Goal: Task Accomplishment & Management: Complete application form

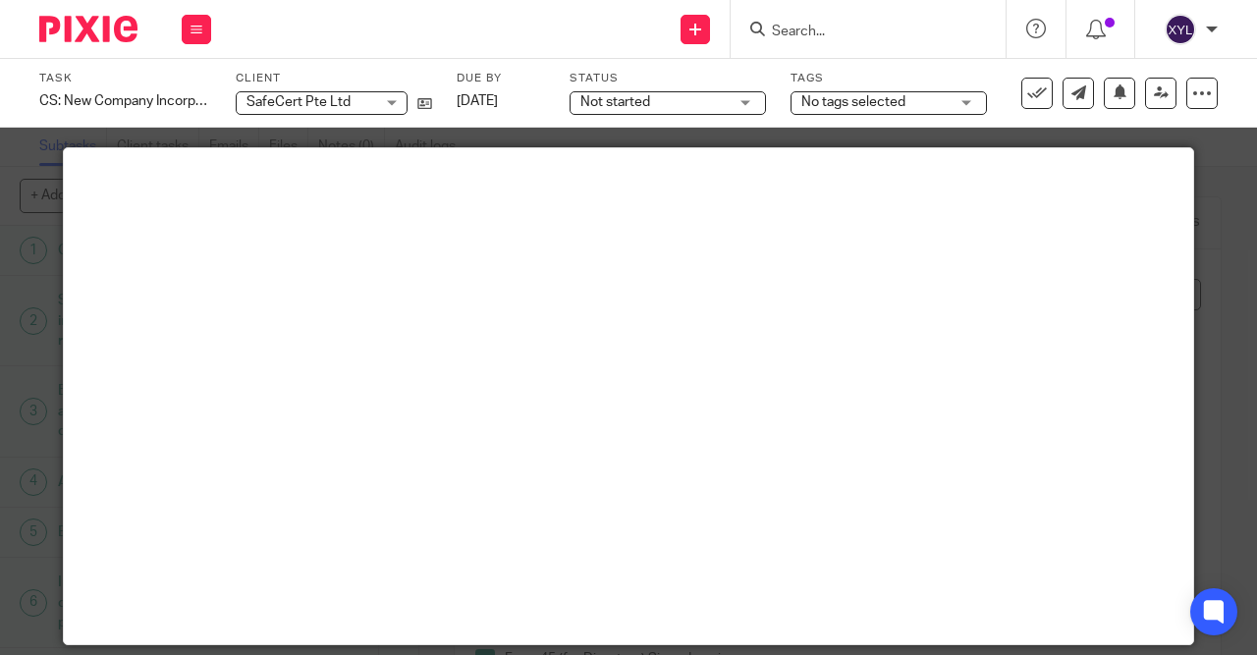
scroll to position [944, 0]
click at [891, 36] on input "Search" at bounding box center [858, 33] width 177 height 18
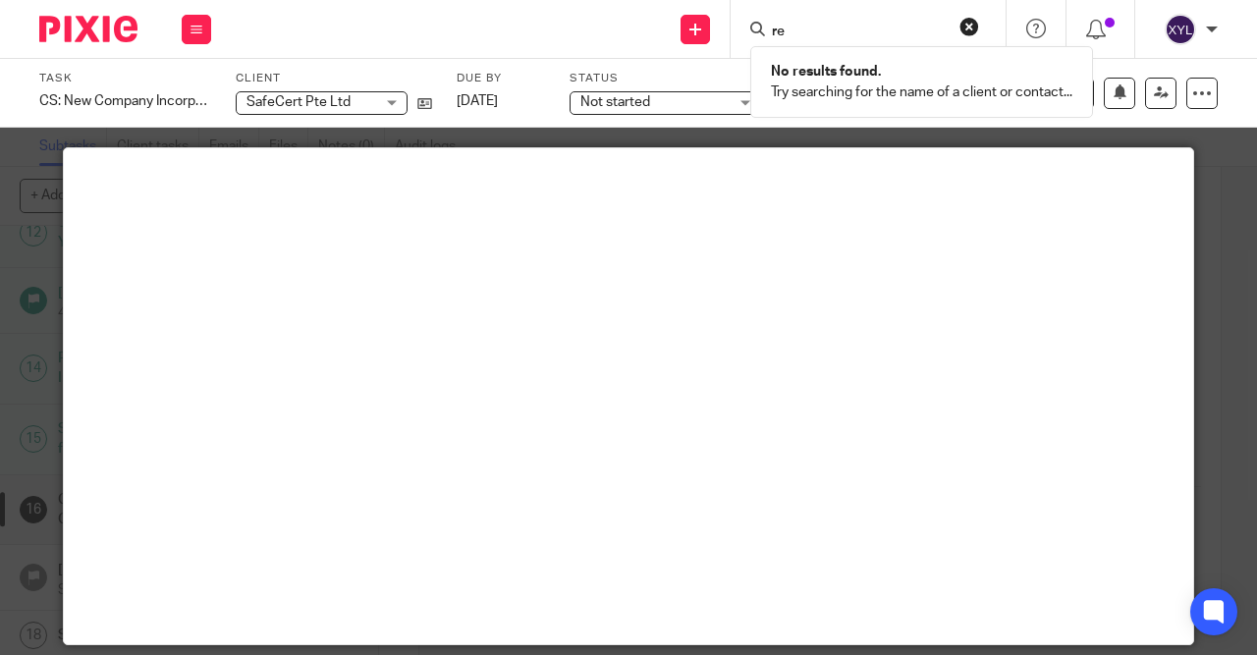
type input "r"
type input "101"
click at [886, 113] on div "101 -MART PTE. LTD. Gabriel Hong < gabriel@ 101 -mart.com >" at bounding box center [914, 84] width 328 height 77
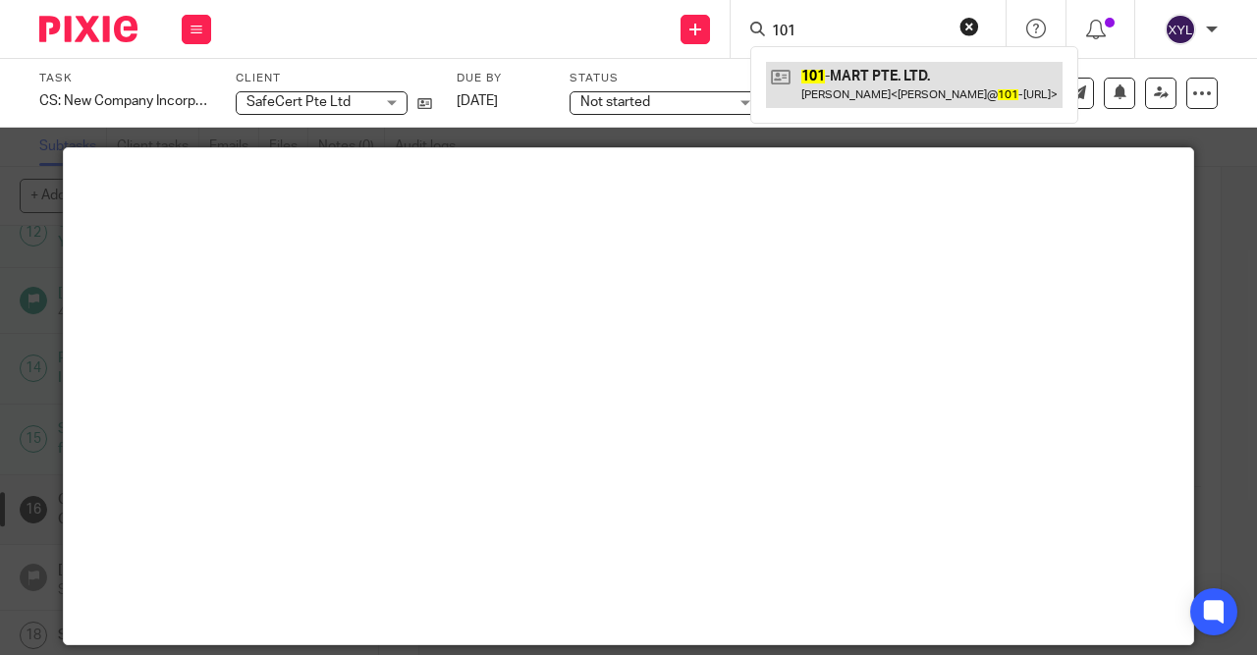
click at [886, 101] on link at bounding box center [914, 84] width 297 height 45
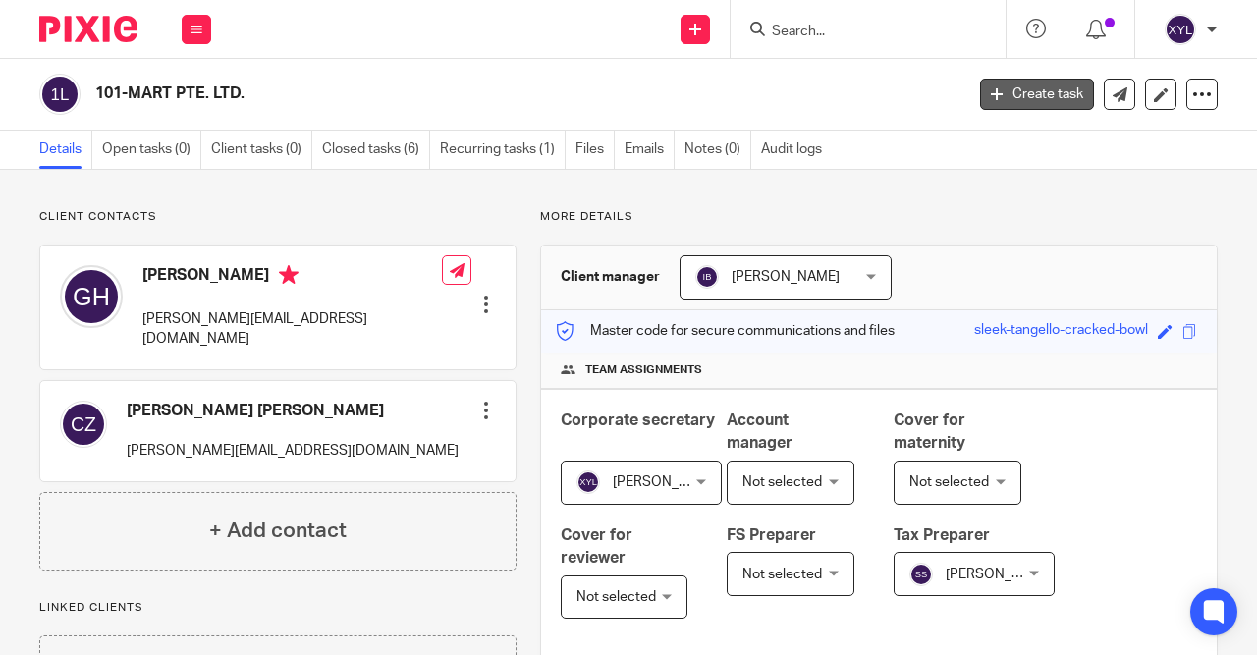
click at [999, 103] on link "Create task" at bounding box center [1037, 94] width 114 height 31
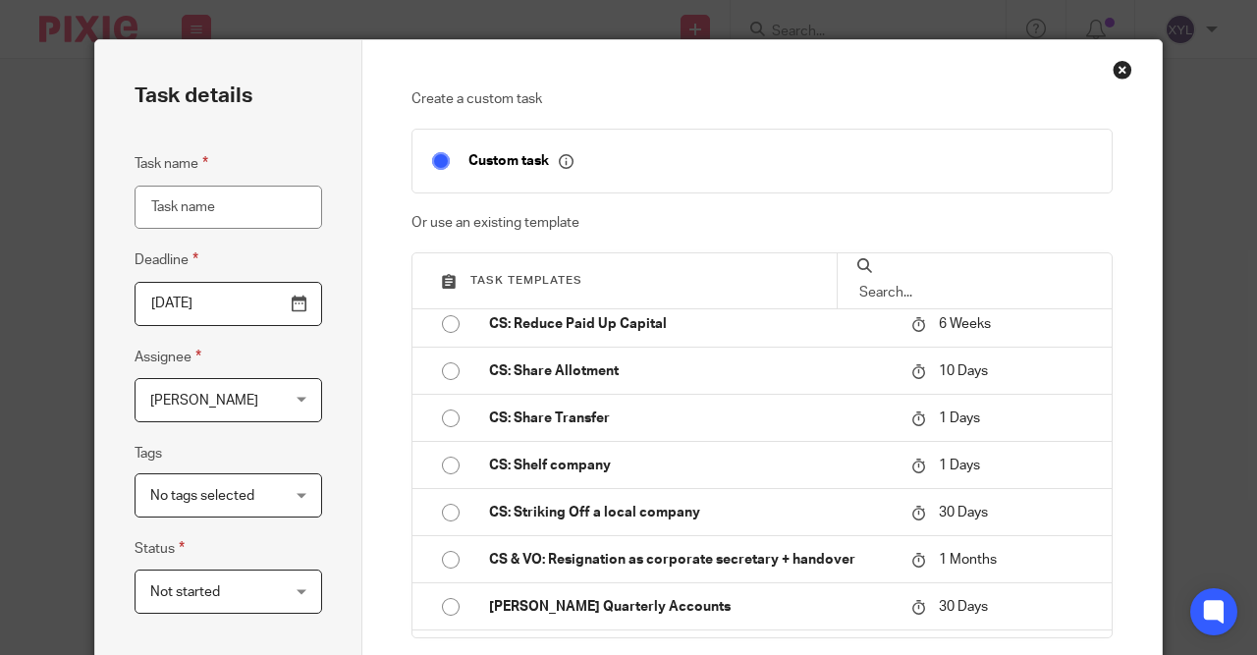
scroll to position [1108, 0]
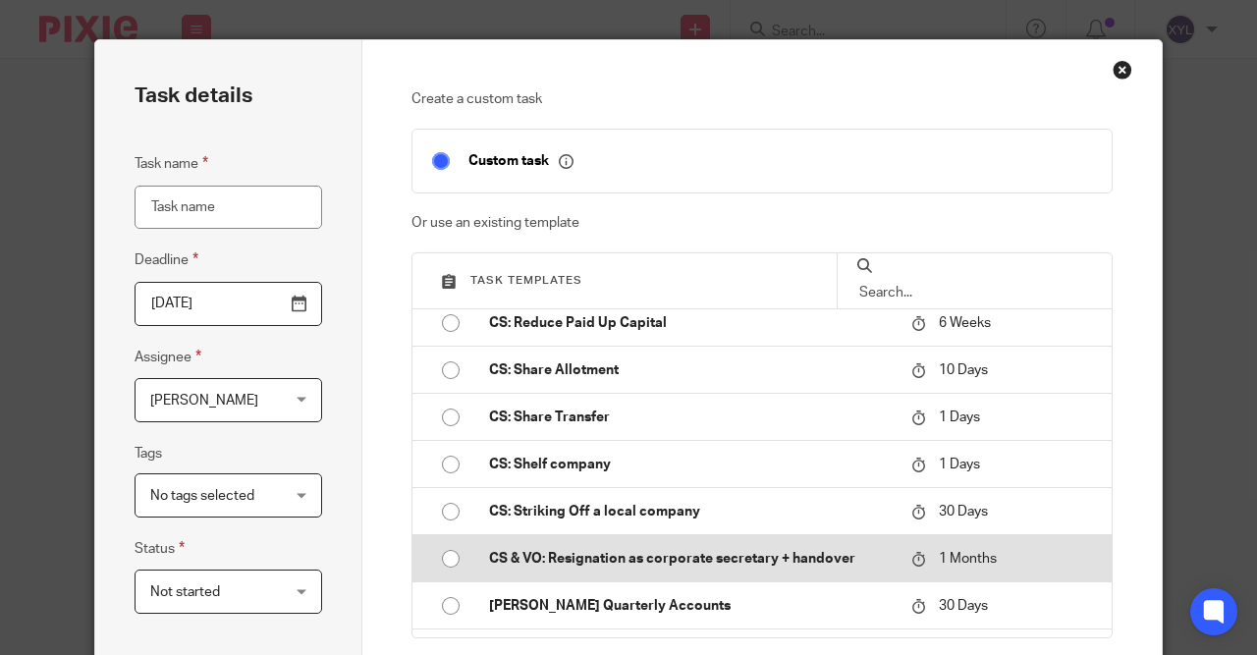
click at [616, 554] on p "CS & VO: Resignation as corporate secretary + handover" at bounding box center [691, 559] width 404 height 20
type input "[DATE]"
type input "CS & VO: Resignation as corporate secretary + handover"
checkbox input "false"
radio input "true"
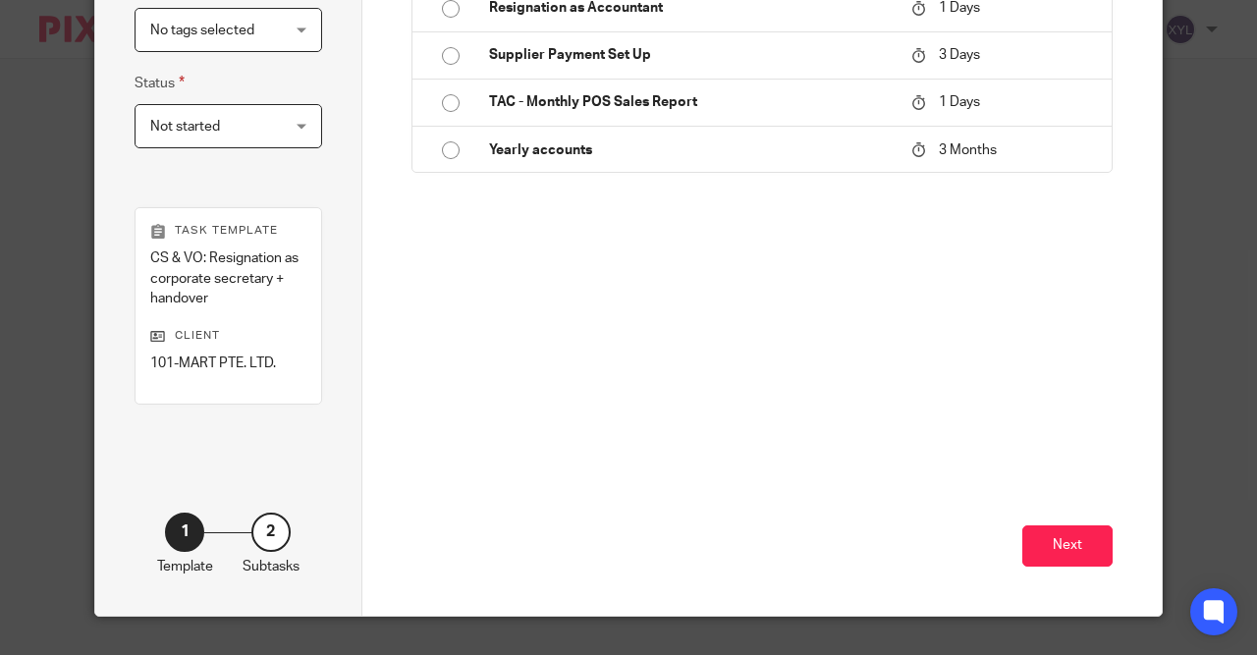
scroll to position [2479, 0]
click at [1061, 534] on button "Next" at bounding box center [1067, 546] width 90 height 42
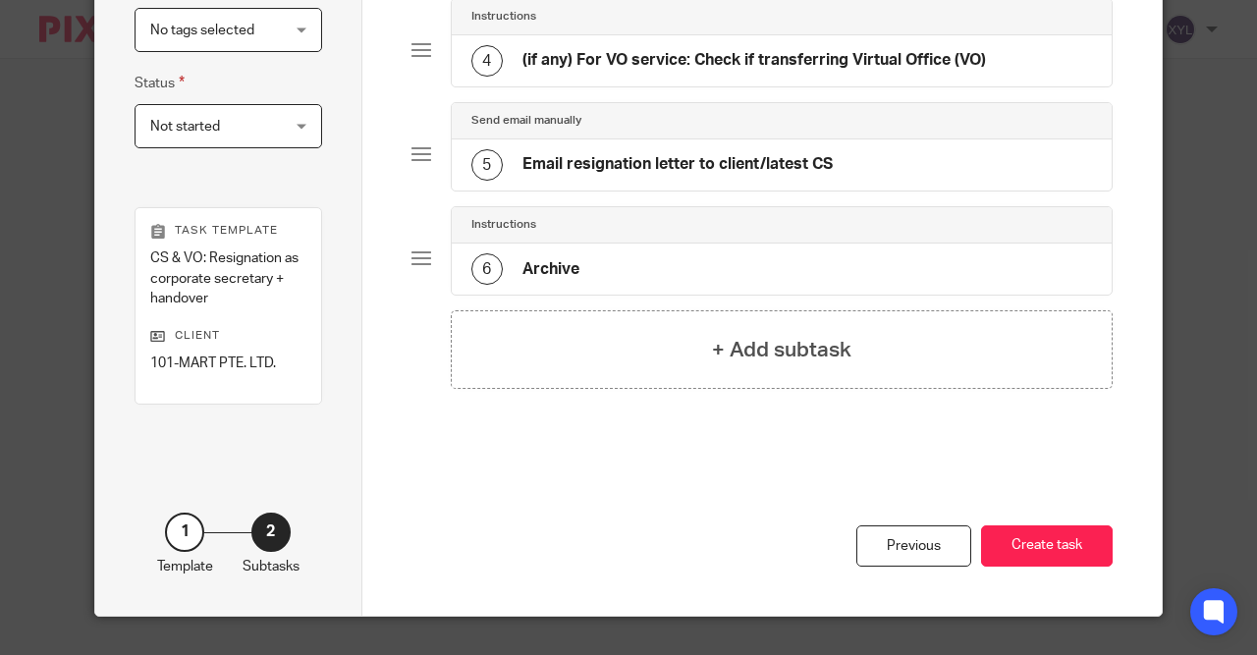
click at [1061, 534] on button "Create task" at bounding box center [1047, 546] width 132 height 42
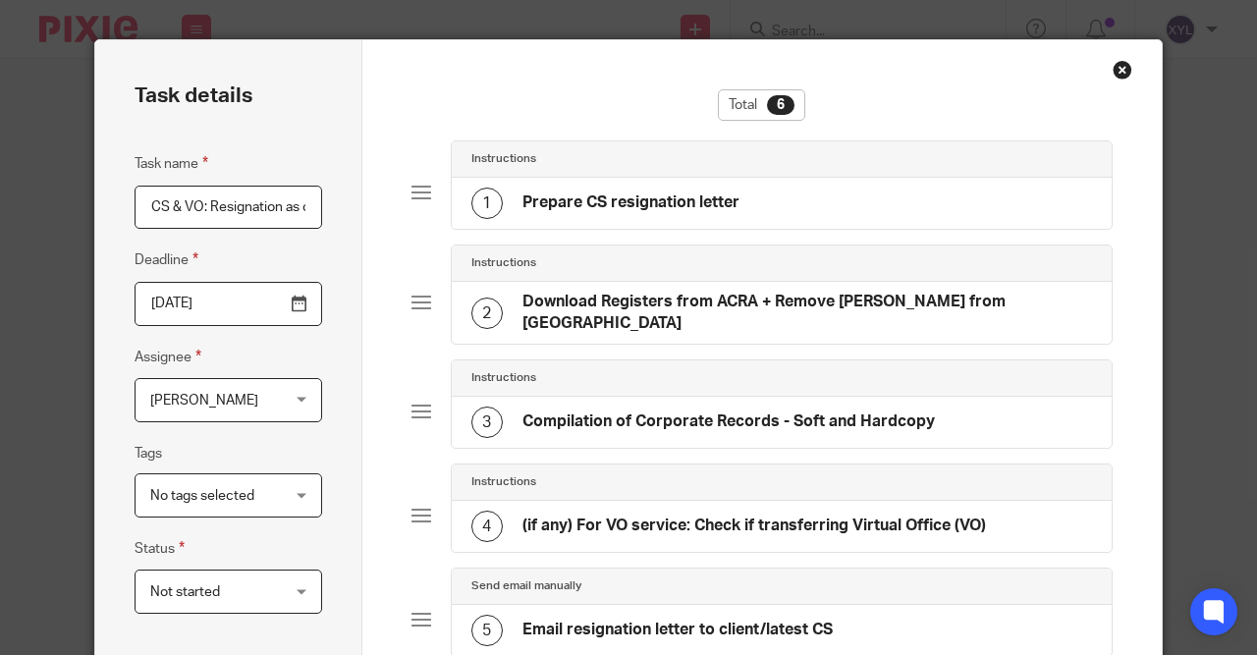
scroll to position [466, 0]
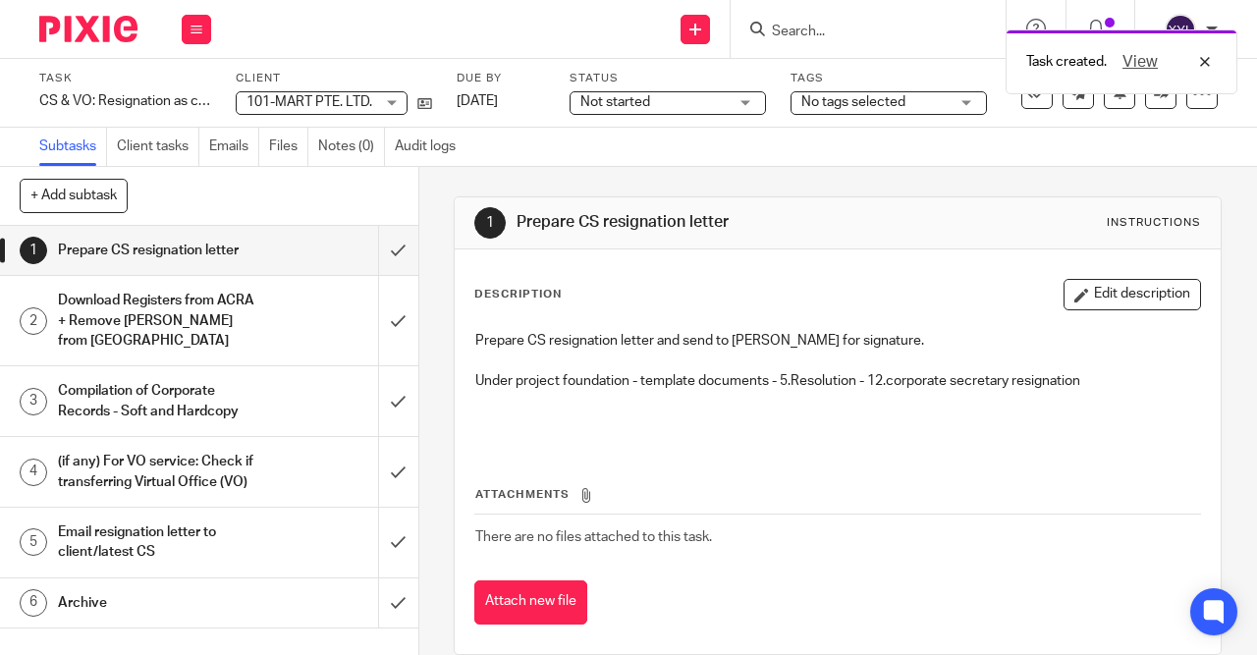
click at [129, 333] on h1 "Download Registers from ACRA + Remove [PERSON_NAME] from [GEOGRAPHIC_DATA]" at bounding box center [158, 321] width 200 height 70
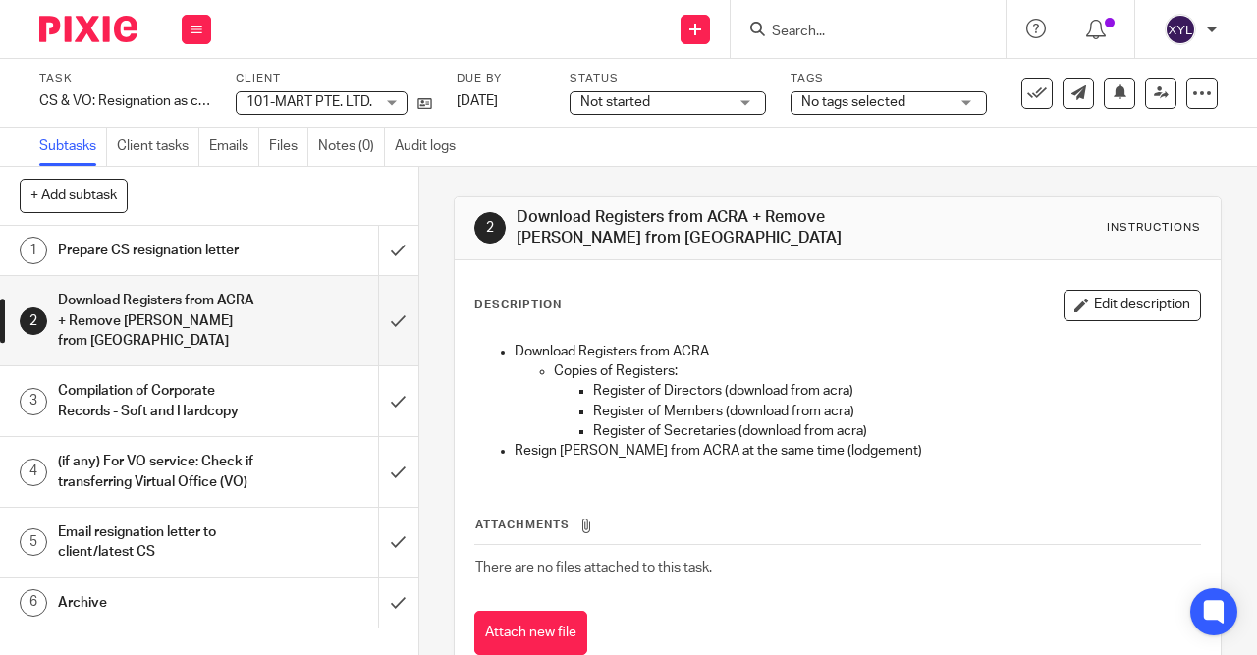
click at [208, 377] on h1 "Compilation of Corporate Records - Soft and Hardcopy" at bounding box center [158, 401] width 200 height 50
